Goal: Navigation & Orientation: Find specific page/section

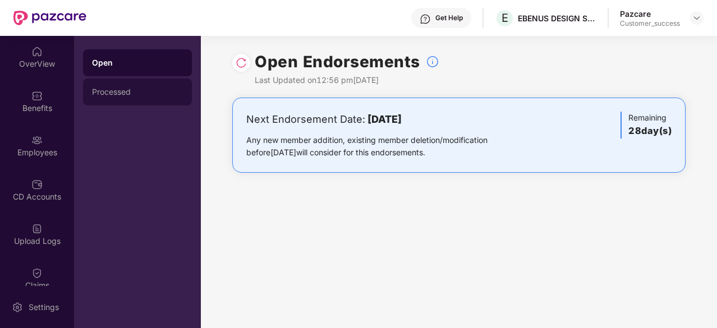
scroll to position [104, 0]
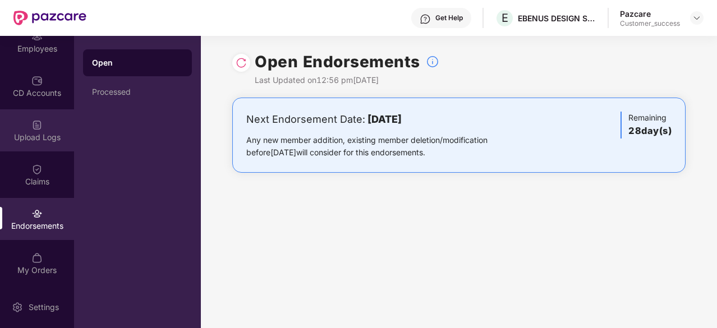
click at [37, 124] on img at bounding box center [36, 124] width 11 height 11
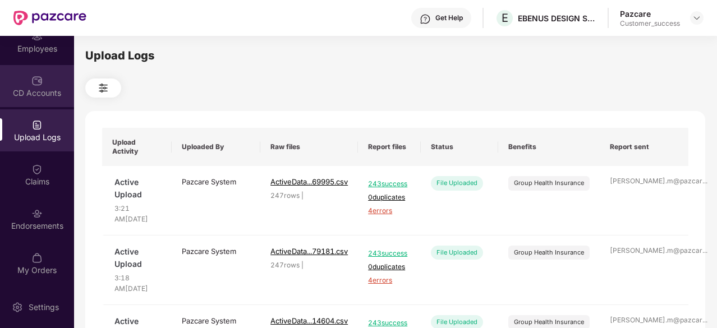
scroll to position [0, 0]
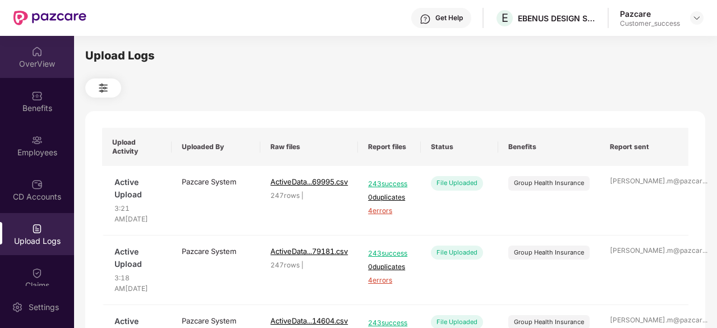
click at [38, 54] on img at bounding box center [36, 51] width 11 height 11
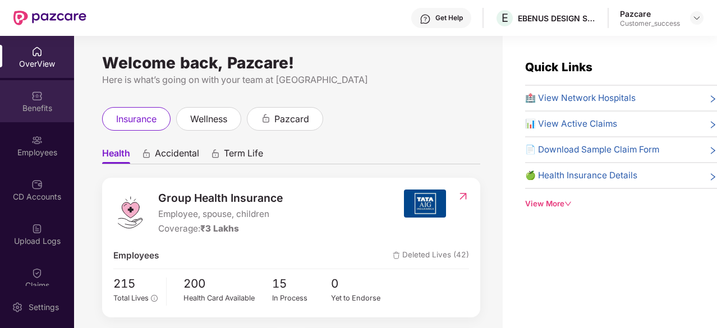
click at [39, 98] on img at bounding box center [36, 95] width 11 height 11
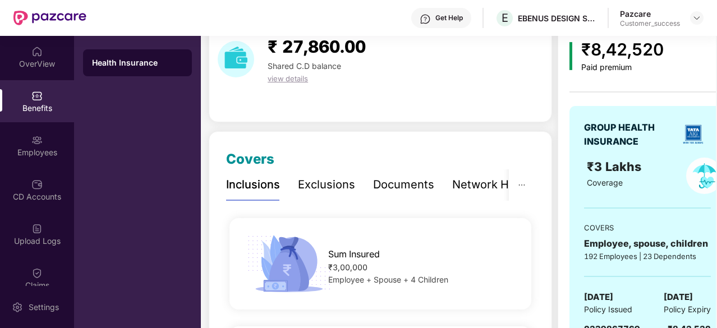
scroll to position [50, 0]
click at [329, 190] on div "Exclusions" at bounding box center [326, 185] width 57 height 17
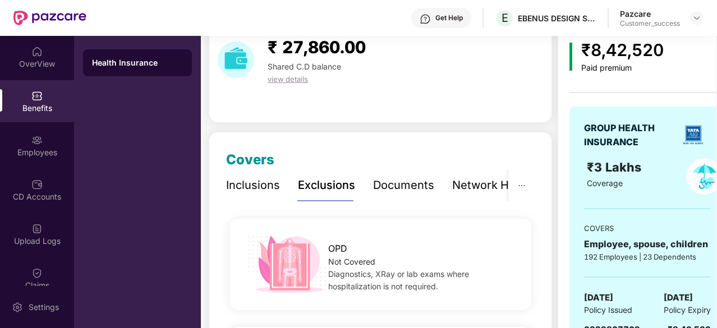
click at [386, 180] on div "Documents" at bounding box center [403, 185] width 61 height 17
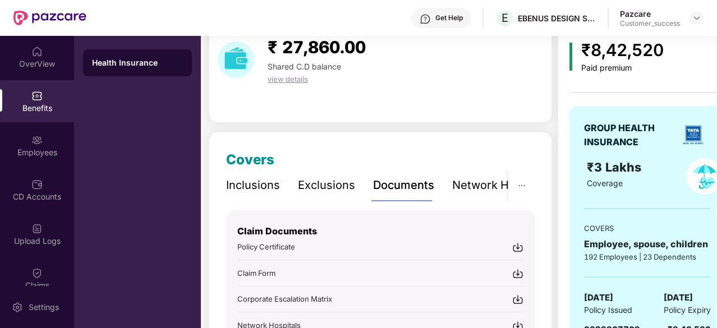
click at [254, 186] on div "Inclusions" at bounding box center [253, 185] width 54 height 17
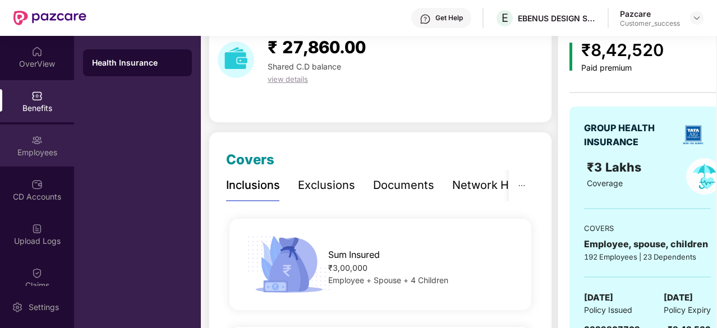
click at [33, 149] on div "Employees" at bounding box center [37, 152] width 74 height 11
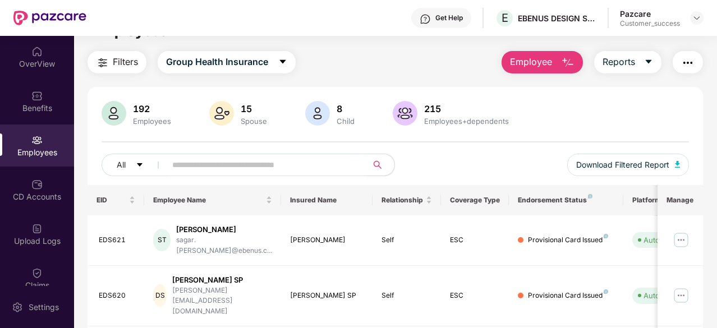
scroll to position [0, 0]
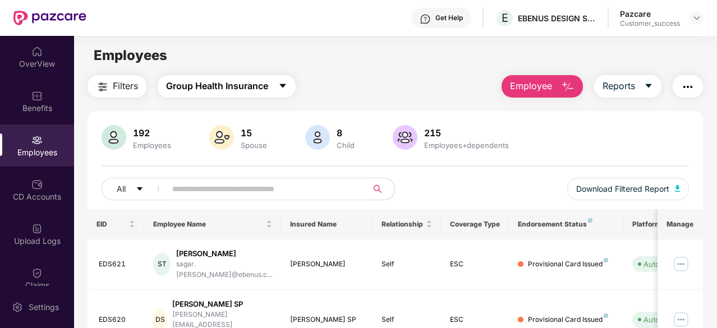
click at [280, 88] on icon "caret-down" at bounding box center [282, 85] width 9 height 9
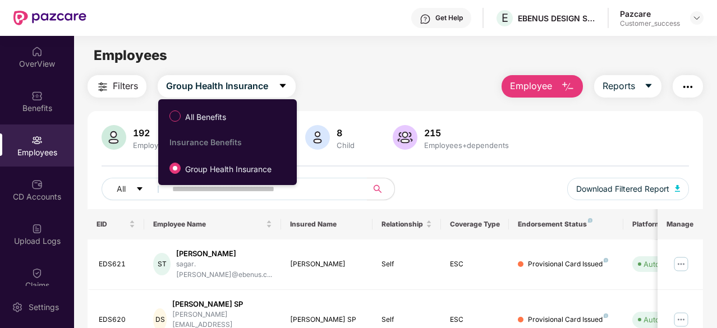
click at [342, 86] on div "Filters Group Health Insurance Employee Reports" at bounding box center [394, 86] width 615 height 22
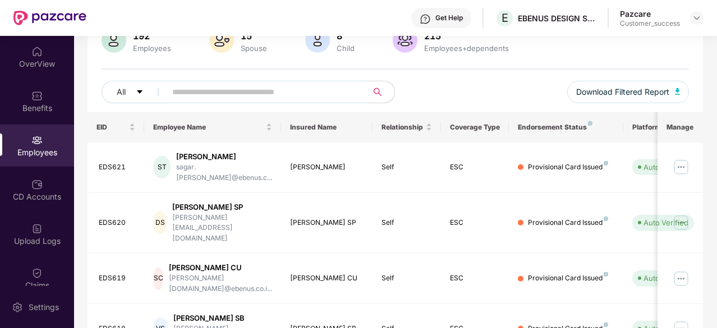
scroll to position [96, 0]
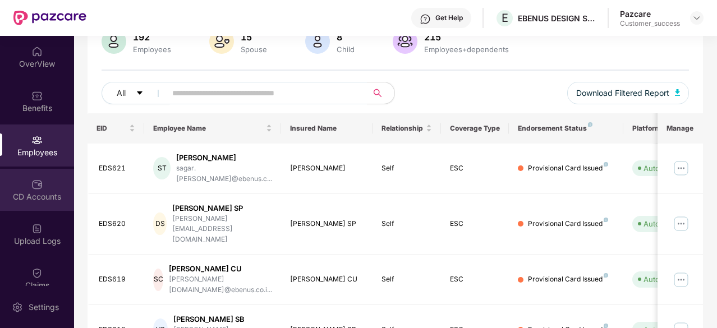
click at [27, 198] on div "CD Accounts" at bounding box center [37, 196] width 74 height 11
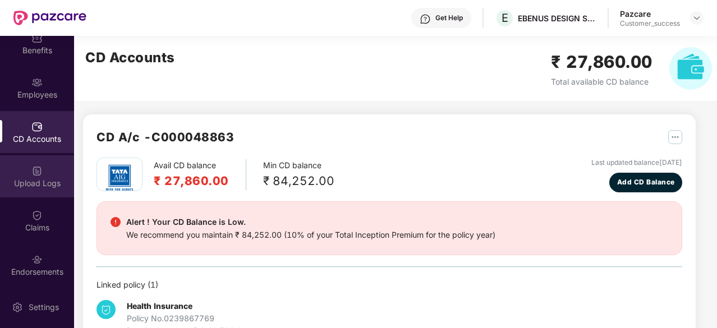
scroll to position [76, 0]
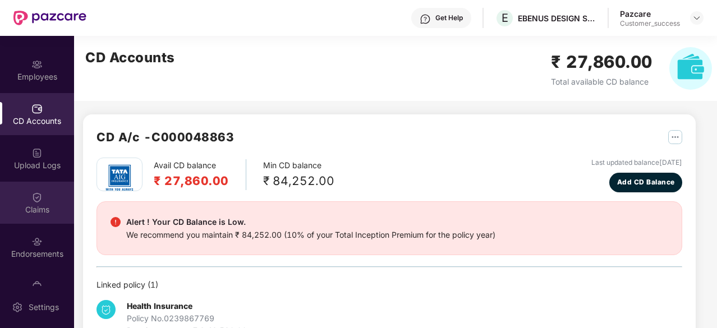
click at [34, 190] on div "Claims" at bounding box center [37, 203] width 74 height 42
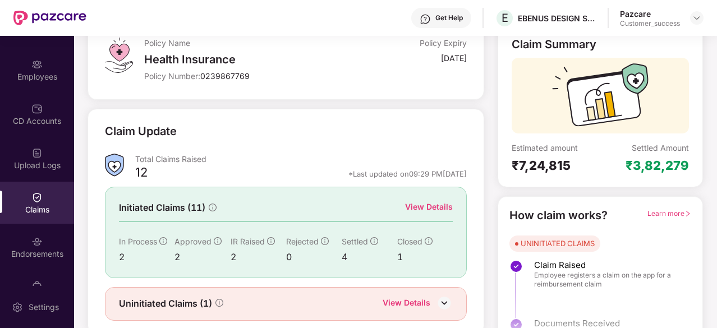
scroll to position [110, 0]
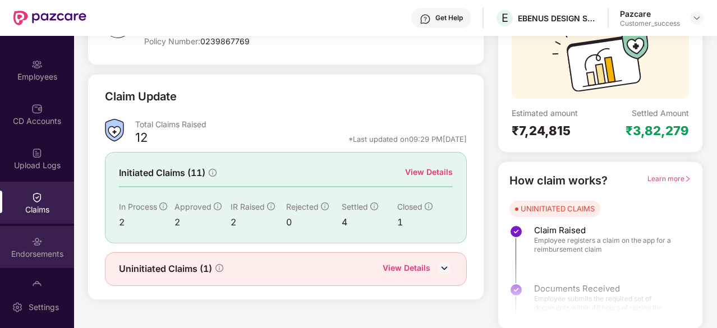
click at [31, 242] on img at bounding box center [36, 241] width 11 height 11
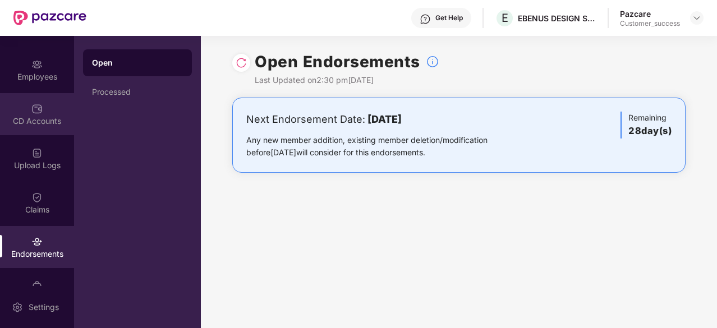
click at [38, 117] on div "CD Accounts" at bounding box center [37, 121] width 74 height 11
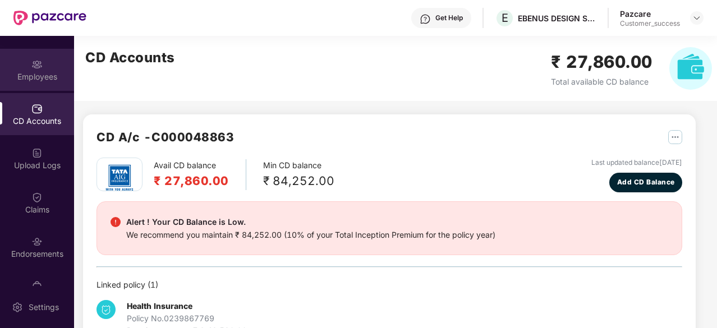
click at [45, 64] on div "Employees" at bounding box center [37, 70] width 74 height 42
